Goal: Task Accomplishment & Management: Use online tool/utility

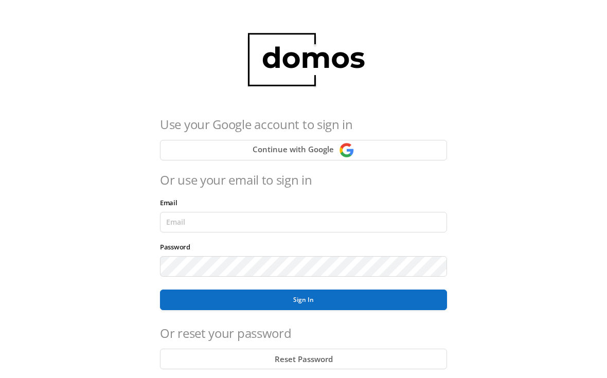
scroll to position [142, 0]
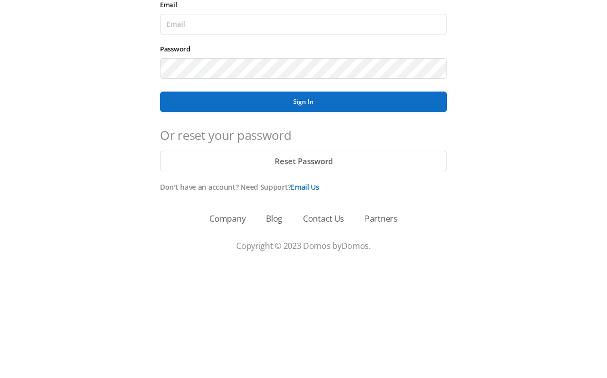
click at [329, 205] on button "Sign In" at bounding box center [303, 215] width 287 height 21
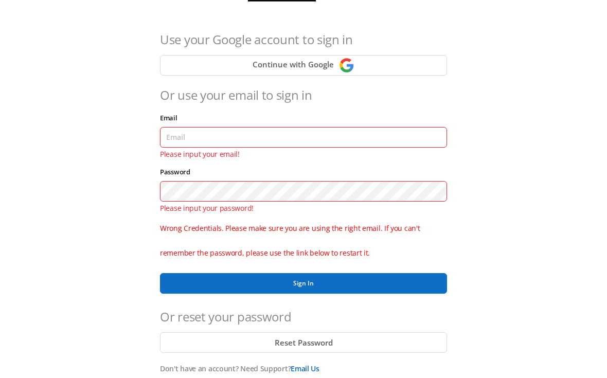
click at [321, 345] on button "Reset Password" at bounding box center [303, 342] width 287 height 21
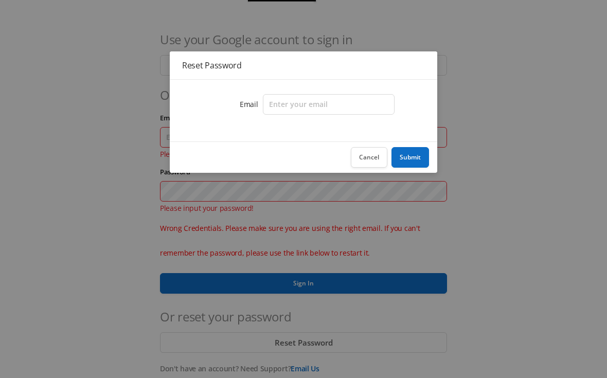
click at [517, 145] on div "Reset Password Email Cancel Submit" at bounding box center [303, 189] width 607 height 378
click at [368, 155] on button "Cancel" at bounding box center [369, 157] width 37 height 21
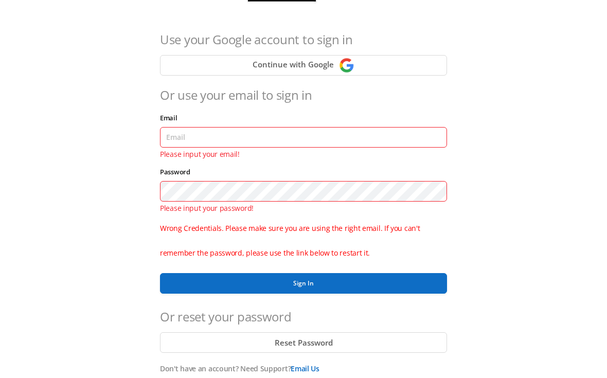
click at [327, 279] on button "Sign In" at bounding box center [303, 283] width 287 height 21
click at [312, 280] on button "Sign In" at bounding box center [303, 283] width 287 height 21
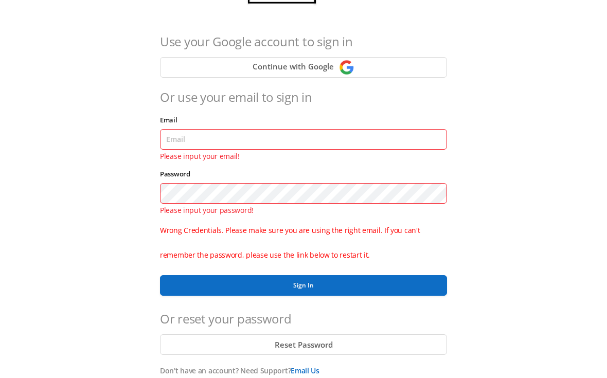
scroll to position [0, 0]
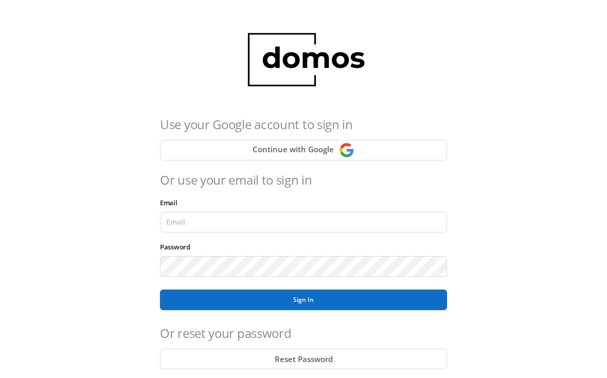
click at [210, 300] on button "Sign In" at bounding box center [303, 299] width 287 height 21
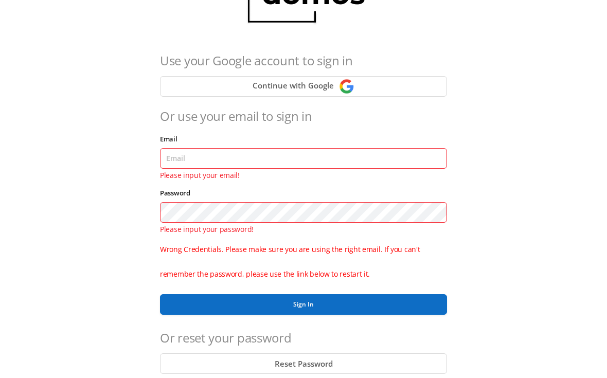
scroll to position [73, 0]
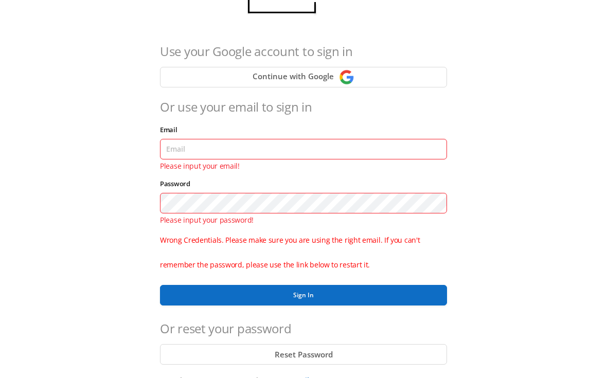
click at [198, 297] on button "Sign In" at bounding box center [303, 295] width 287 height 21
click at [194, 303] on button "Sign In" at bounding box center [303, 295] width 287 height 21
click at [210, 360] on button "Reset Password" at bounding box center [303, 354] width 287 height 21
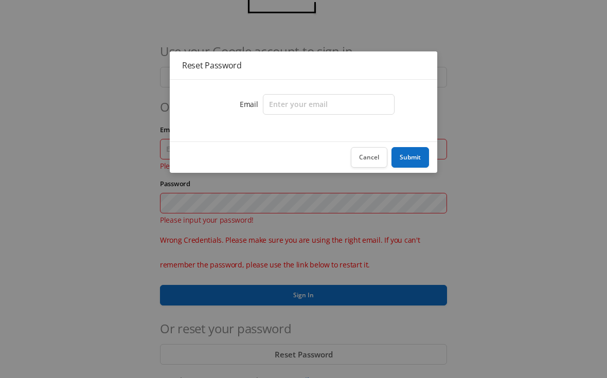
click at [368, 150] on button "Cancel" at bounding box center [369, 157] width 37 height 21
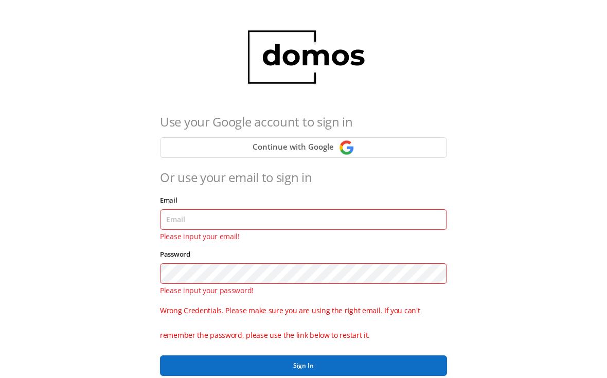
scroll to position [0, 0]
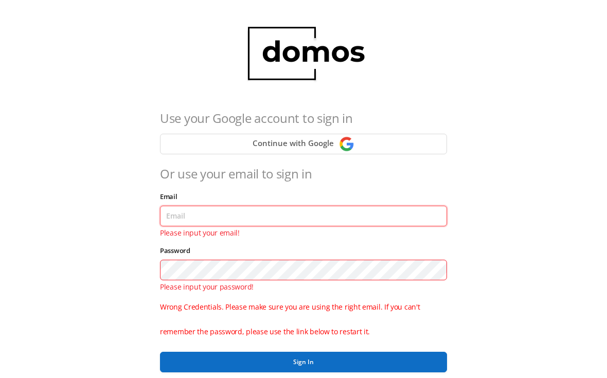
click at [192, 215] on input "Email" at bounding box center [303, 216] width 287 height 21
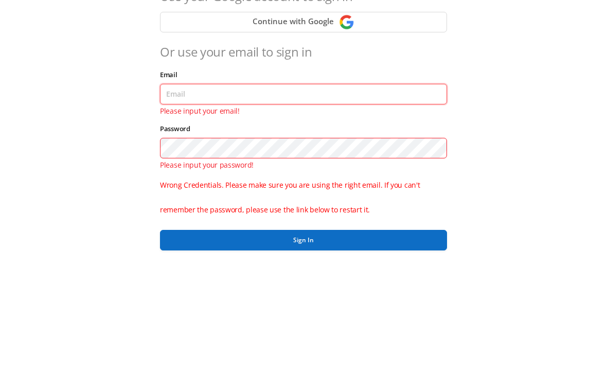
type input "lobby130eightavenue@gmail.com"
click at [303, 352] on button "Sign In" at bounding box center [303, 362] width 287 height 21
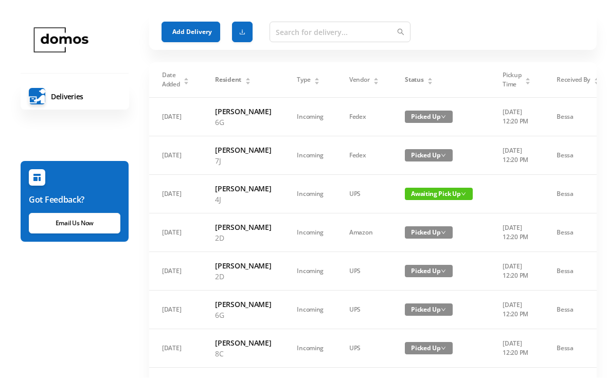
scroll to position [19, 0]
click at [185, 32] on button "Add Delivery" at bounding box center [190, 32] width 59 height 21
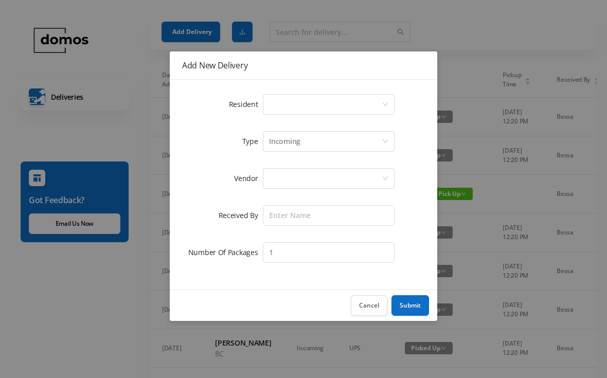
click at [296, 101] on div "Select a person" at bounding box center [325, 105] width 113 height 20
type input "2"
click at [205, 27] on div "Add New Delivery Resident Select a person Type Incoming Vendor Received By Numb…" at bounding box center [303, 189] width 607 height 378
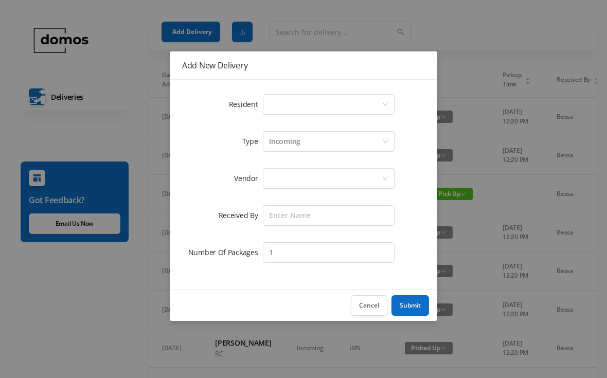
click at [363, 303] on button "Cancel" at bounding box center [369, 305] width 37 height 21
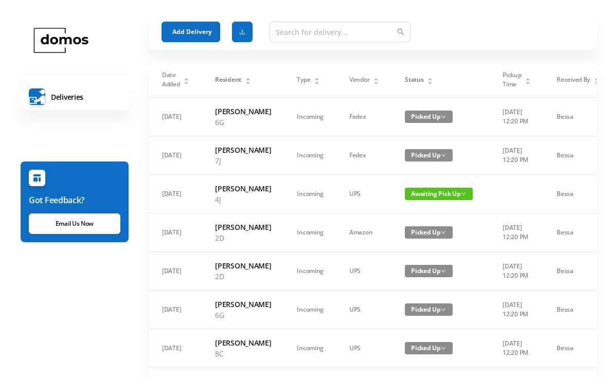
click at [189, 31] on button "Add Delivery" at bounding box center [190, 32] width 59 height 21
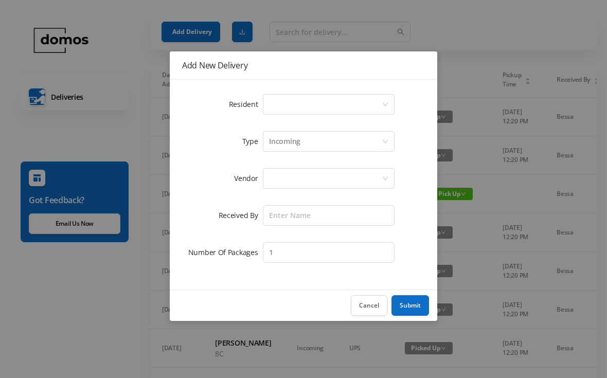
click at [292, 107] on div "Select a person" at bounding box center [325, 105] width 113 height 20
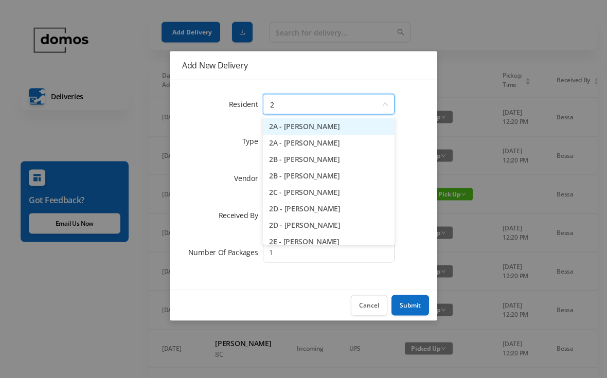
type input "2e"
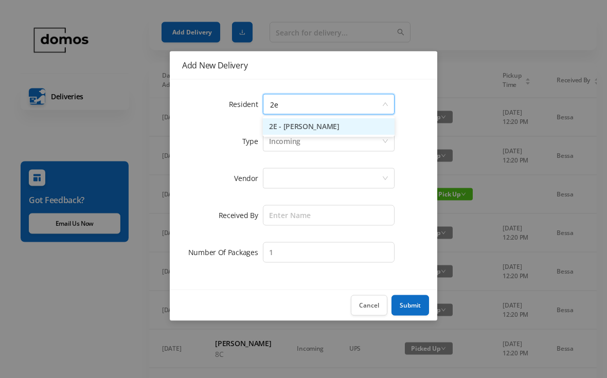
click at [314, 129] on li "2E - Karen Fogler" at bounding box center [329, 127] width 132 height 16
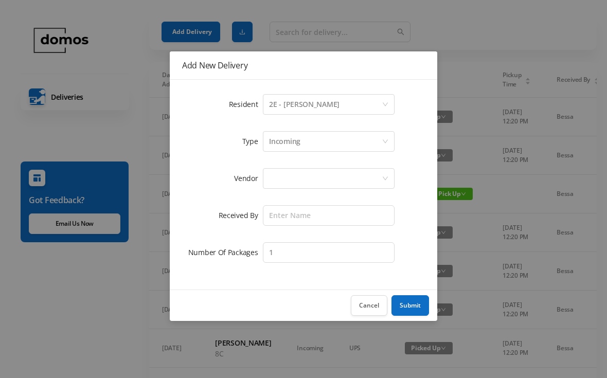
click at [311, 177] on div at bounding box center [325, 179] width 113 height 20
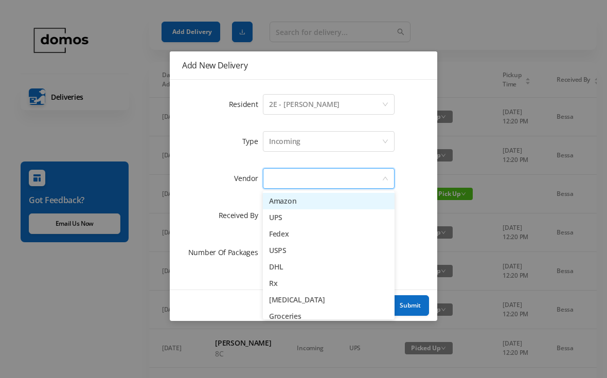
click at [303, 204] on li "Amazon" at bounding box center [329, 201] width 132 height 16
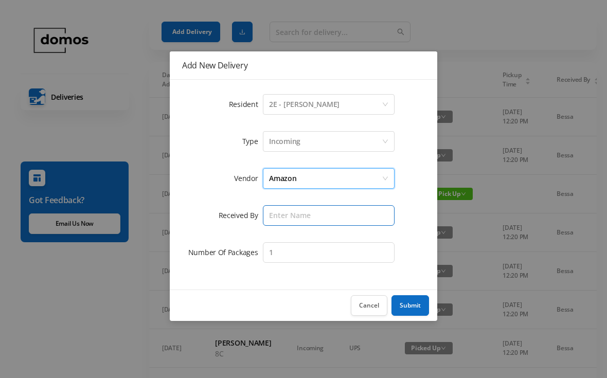
click at [314, 208] on input "text" at bounding box center [329, 215] width 132 height 21
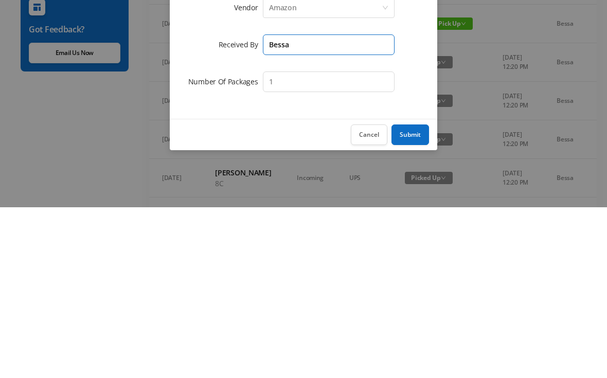
type input "Bessa"
click at [416, 295] on button "Submit" at bounding box center [410, 305] width 38 height 21
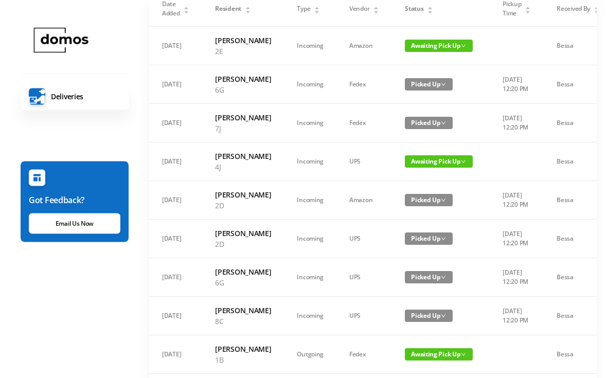
scroll to position [0, 0]
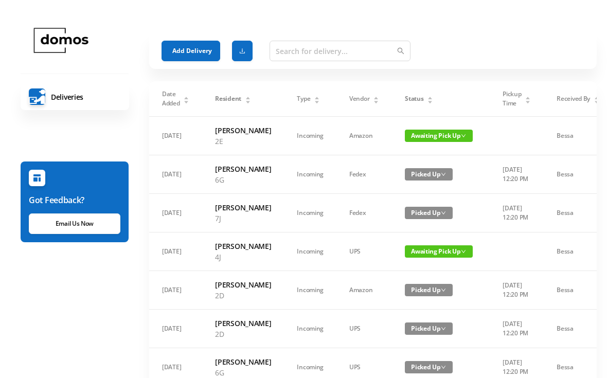
click at [427, 101] on div "Status" at bounding box center [419, 98] width 28 height 9
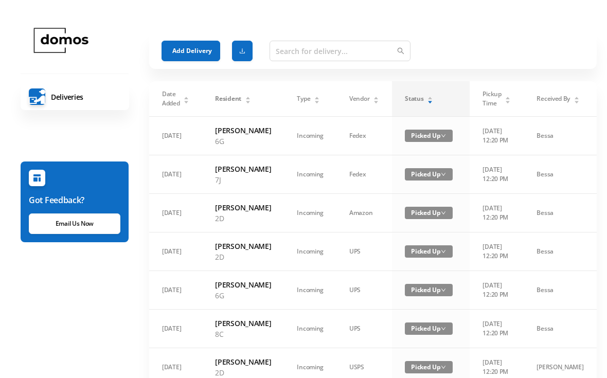
click at [426, 99] on div "Status" at bounding box center [419, 98] width 28 height 9
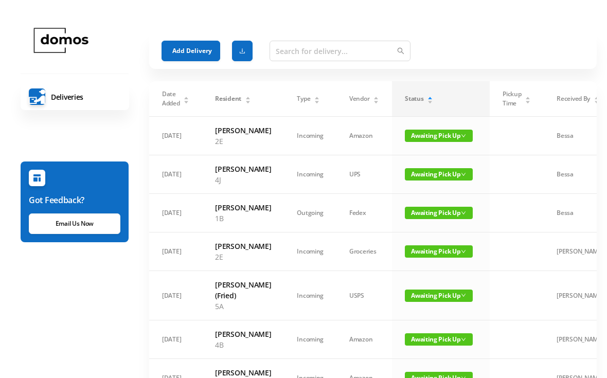
click at [203, 50] on button "Add Delivery" at bounding box center [190, 51] width 59 height 21
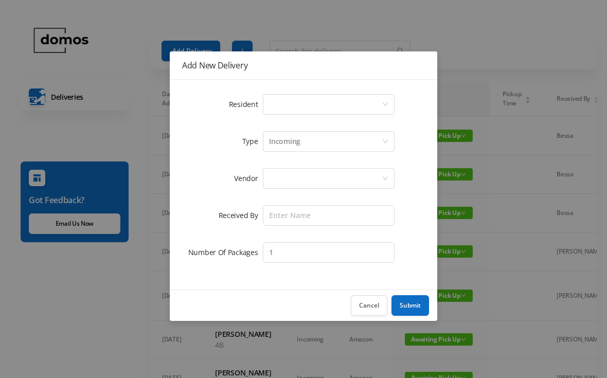
click at [319, 99] on div "Select a person" at bounding box center [325, 105] width 113 height 20
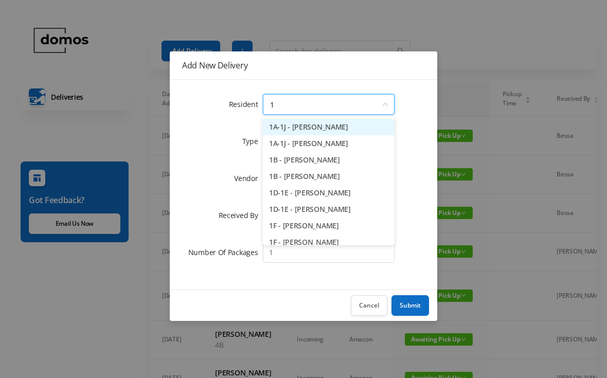
type input "1b"
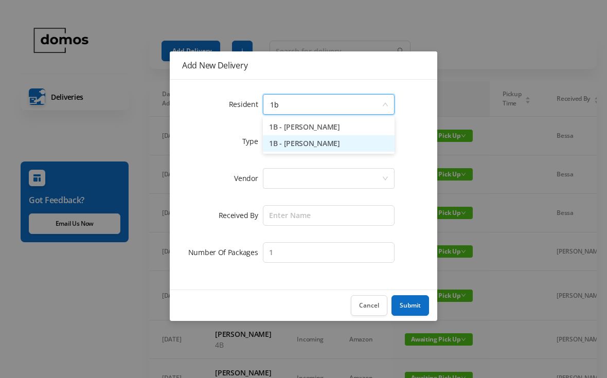
click at [317, 144] on li "1B - Sarah Dennis" at bounding box center [329, 143] width 132 height 16
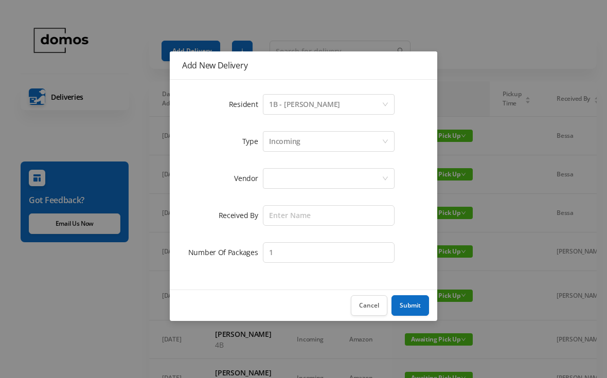
click at [307, 177] on div at bounding box center [325, 179] width 113 height 20
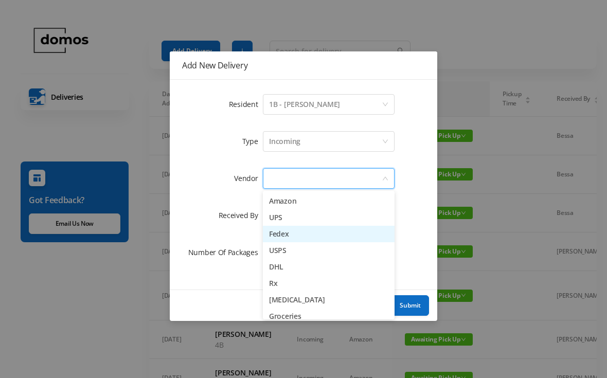
click at [294, 237] on li "Fedex" at bounding box center [329, 234] width 132 height 16
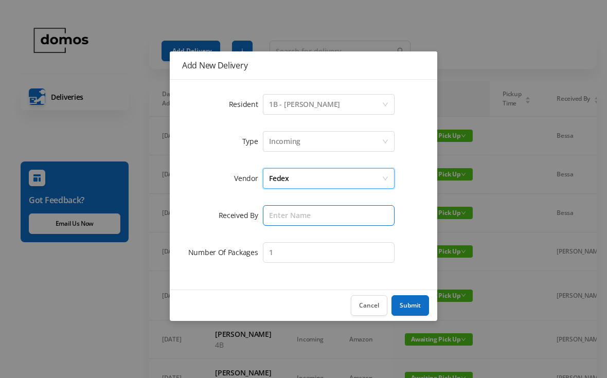
click at [303, 218] on input "text" at bounding box center [329, 215] width 132 height 21
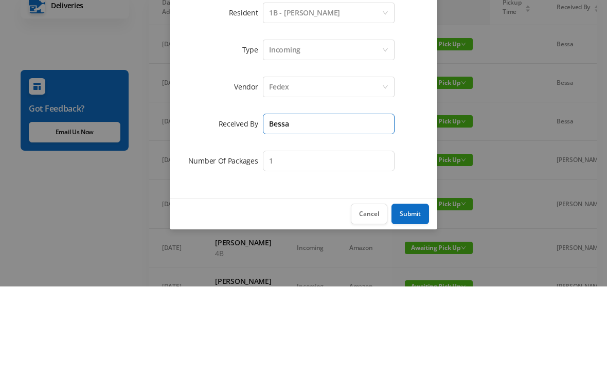
type input "Bessa"
click at [315, 132] on div "Incoming" at bounding box center [325, 142] width 113 height 20
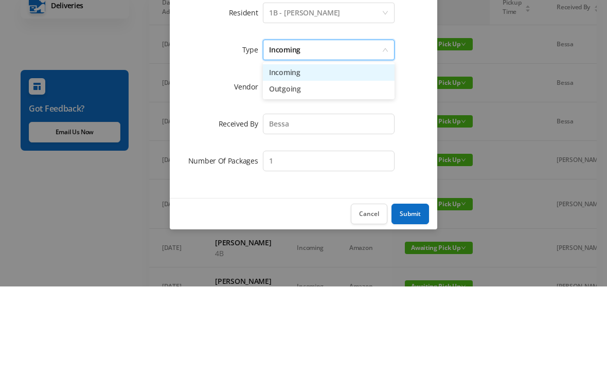
scroll to position [92, 0]
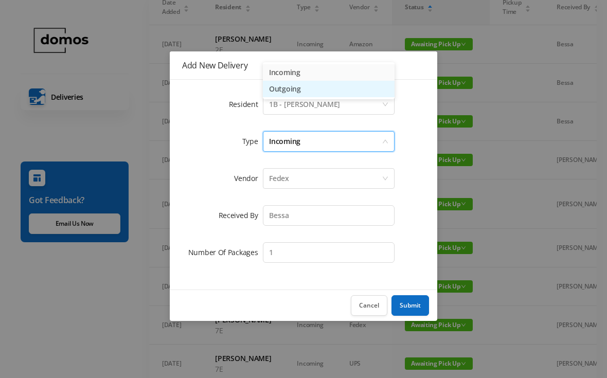
click at [290, 91] on li "Outgoing" at bounding box center [329, 89] width 132 height 16
click at [407, 301] on button "Submit" at bounding box center [410, 305] width 38 height 21
